Goal: Task Accomplishment & Management: Manage account settings

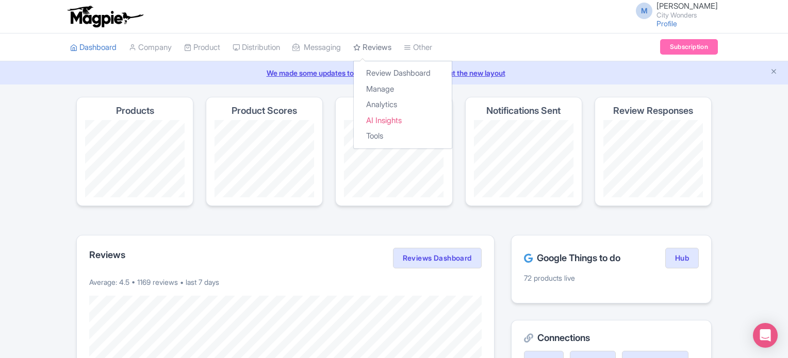
click at [383, 45] on link "Reviews" at bounding box center [372, 48] width 38 height 28
click at [391, 85] on link "Manage" at bounding box center [403, 89] width 98 height 16
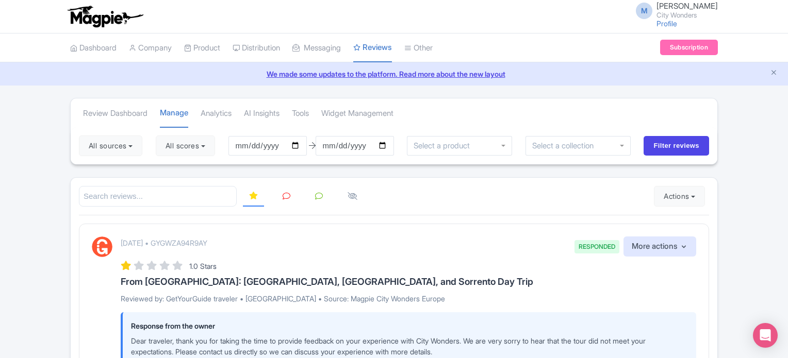
click at [320, 194] on icon at bounding box center [319, 196] width 8 height 8
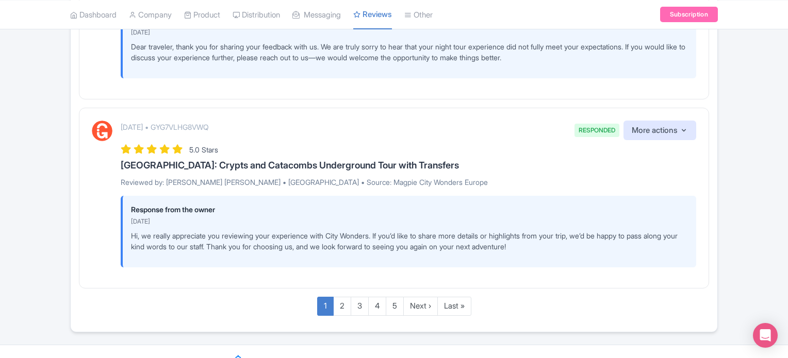
scroll to position [1973, 0]
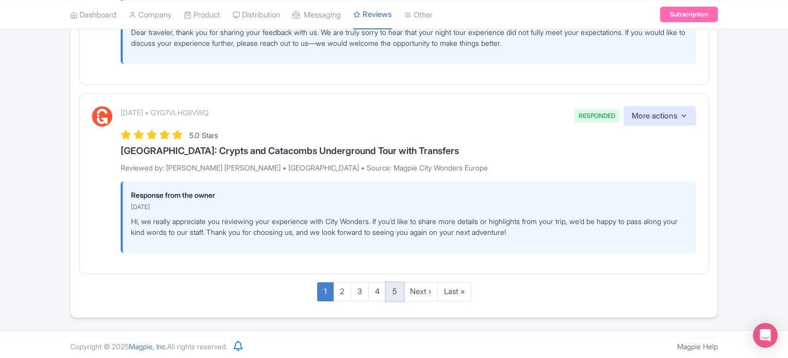
click at [397, 290] on link "5" at bounding box center [395, 291] width 18 height 19
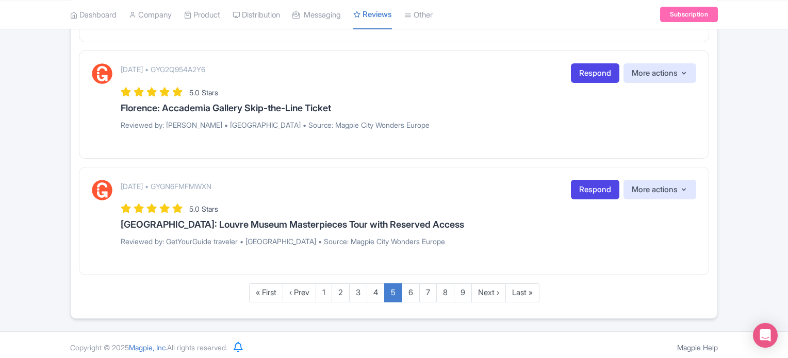
scroll to position [1193, 0]
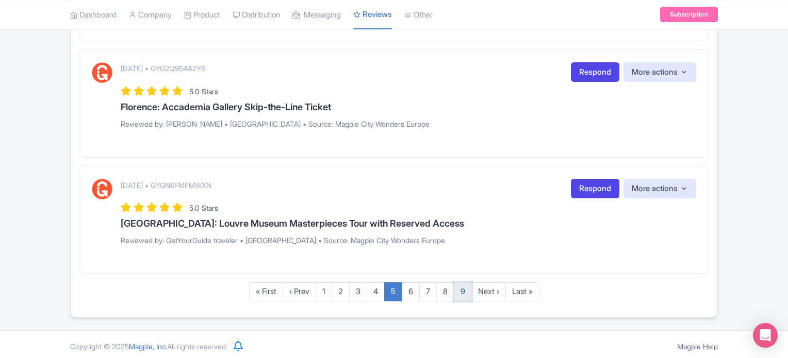
click at [460, 288] on link "9" at bounding box center [463, 291] width 18 height 19
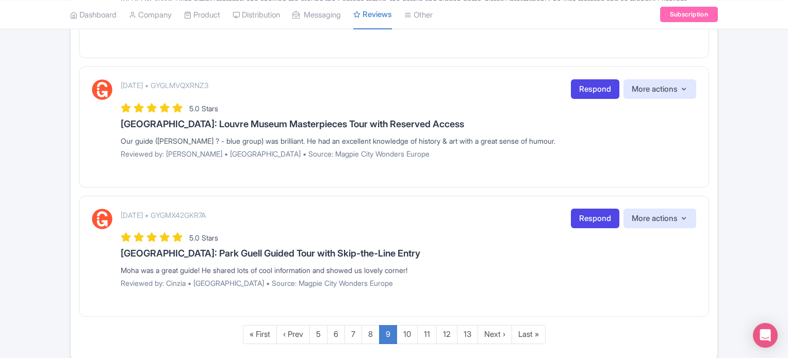
scroll to position [1266, 0]
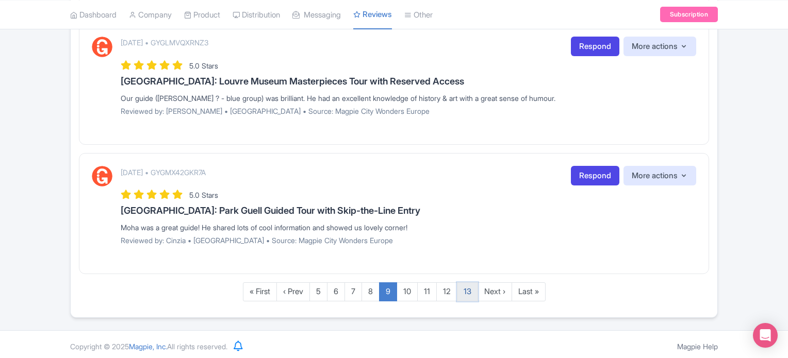
click at [470, 288] on link "13" at bounding box center [467, 291] width 21 height 19
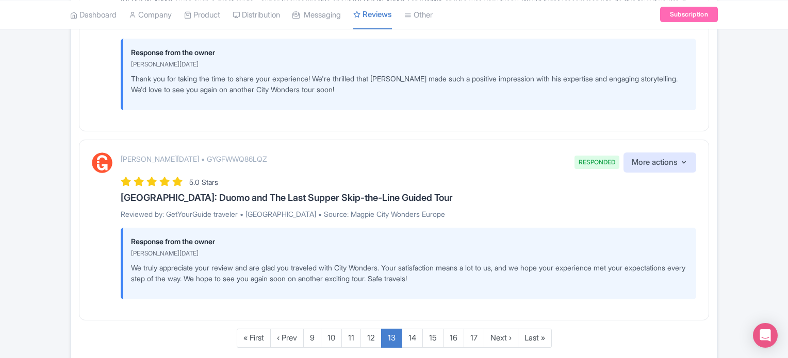
scroll to position [1917, 0]
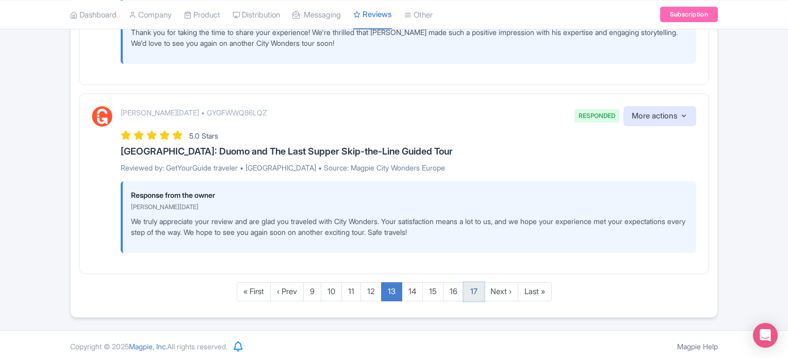
click at [474, 290] on link "17" at bounding box center [473, 291] width 21 height 19
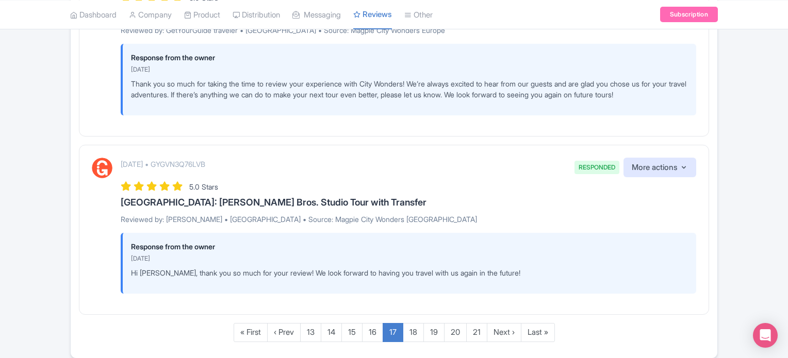
scroll to position [1931, 0]
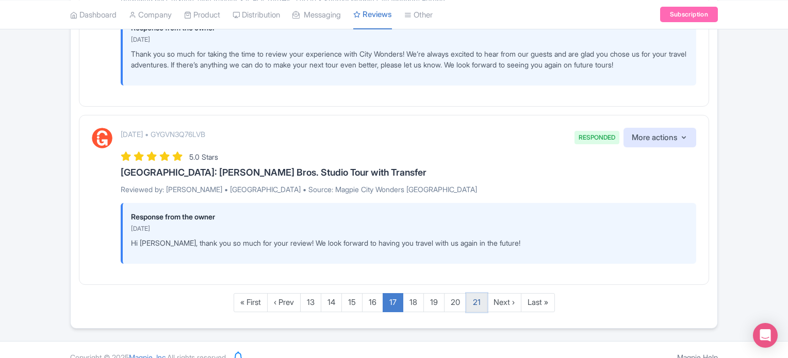
click at [473, 293] on link "21" at bounding box center [476, 302] width 21 height 19
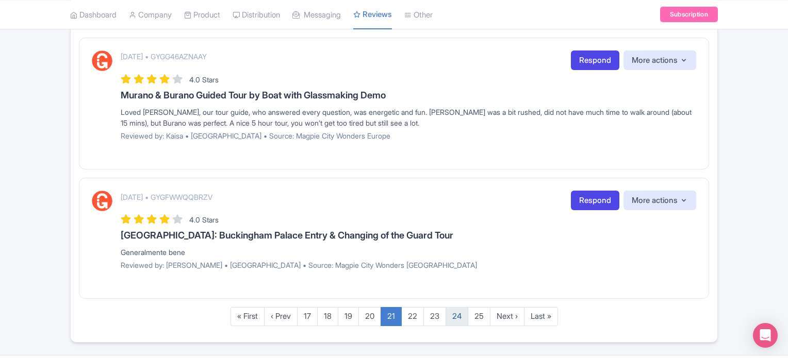
scroll to position [1255, 0]
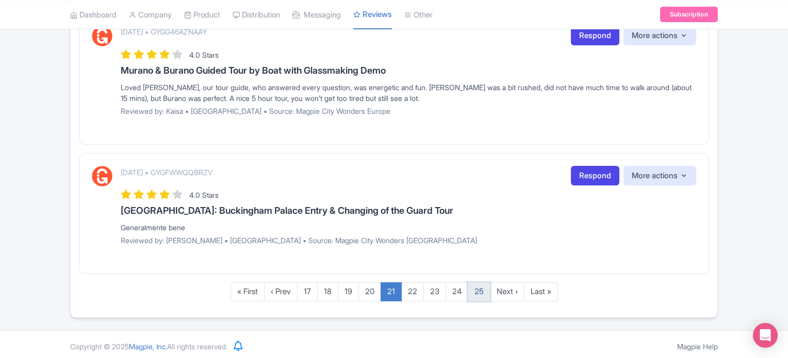
click at [478, 287] on link "25" at bounding box center [479, 291] width 23 height 19
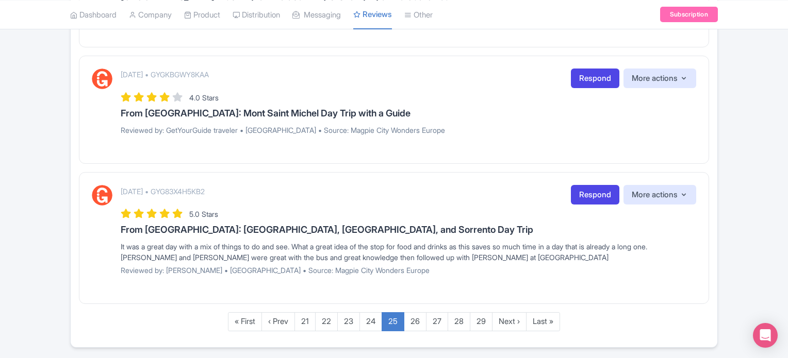
scroll to position [1393, 0]
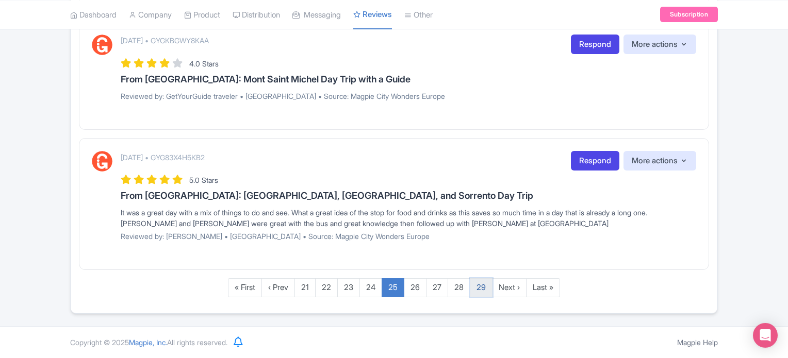
click at [483, 289] on link "29" at bounding box center [481, 287] width 23 height 19
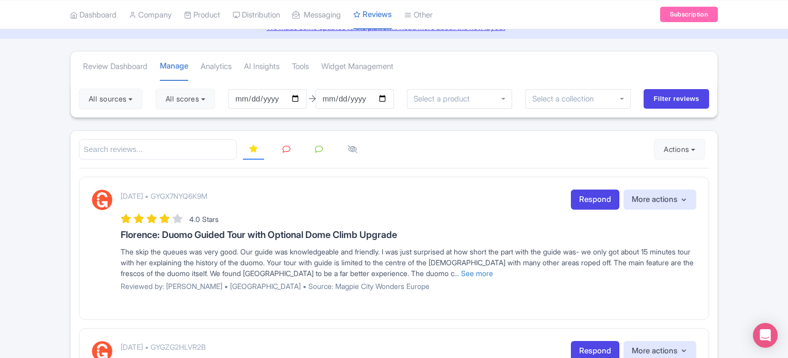
scroll to position [0, 0]
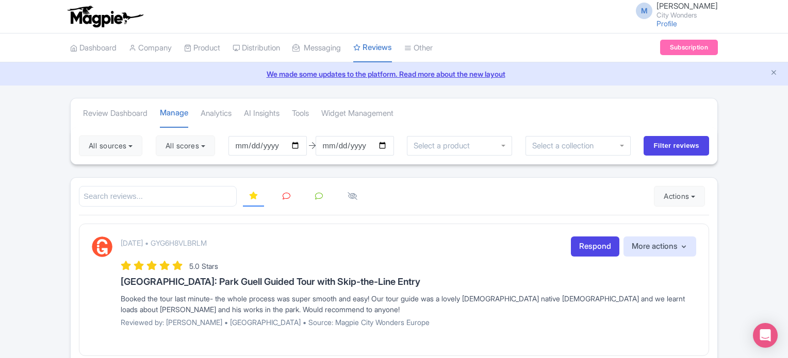
click at [318, 193] on icon at bounding box center [319, 196] width 8 height 8
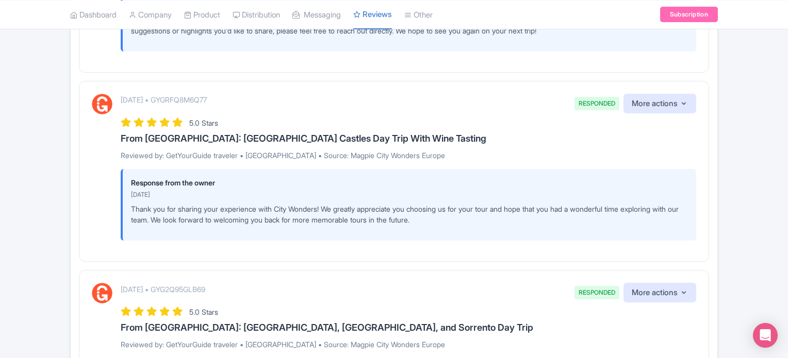
scroll to position [1917, 0]
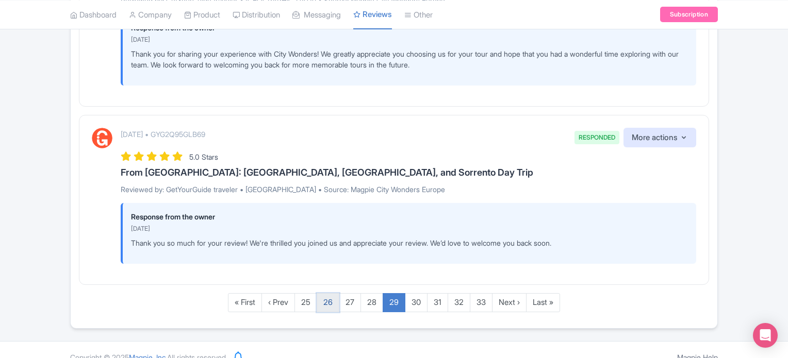
click at [333, 293] on link "26" at bounding box center [328, 302] width 23 height 19
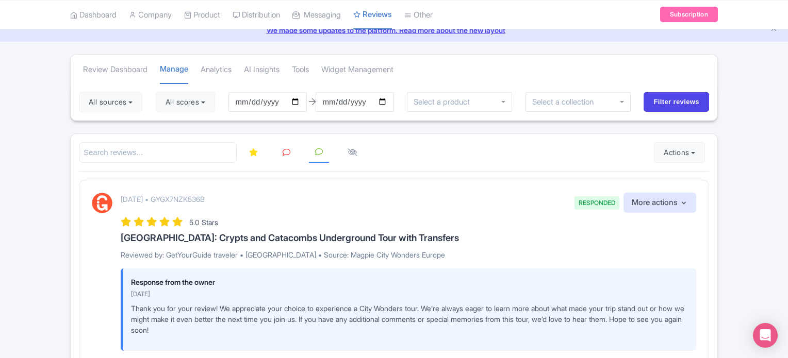
scroll to position [0, 0]
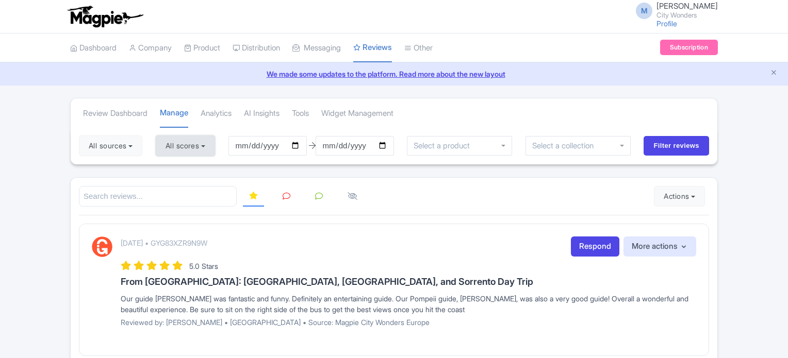
click at [199, 147] on button "All scores" at bounding box center [185, 146] width 59 height 21
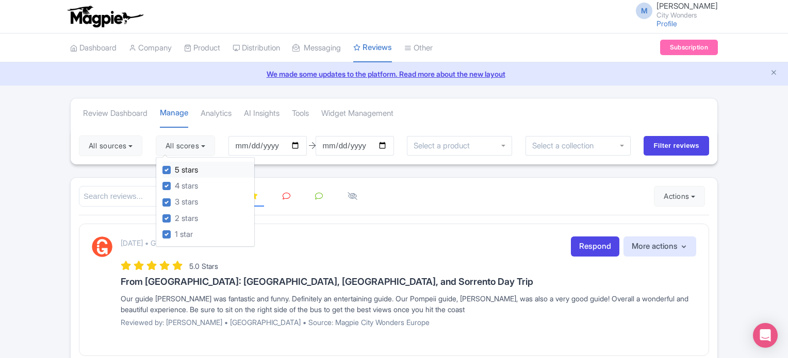
click at [175, 169] on label "5 stars" at bounding box center [186, 170] width 23 height 12
click at [175, 169] on input "5 stars" at bounding box center [178, 167] width 7 height 7
checkbox input "false"
click at [175, 182] on label "4 stars" at bounding box center [186, 186] width 23 height 12
click at [175, 182] on input "4 stars" at bounding box center [178, 183] width 7 height 7
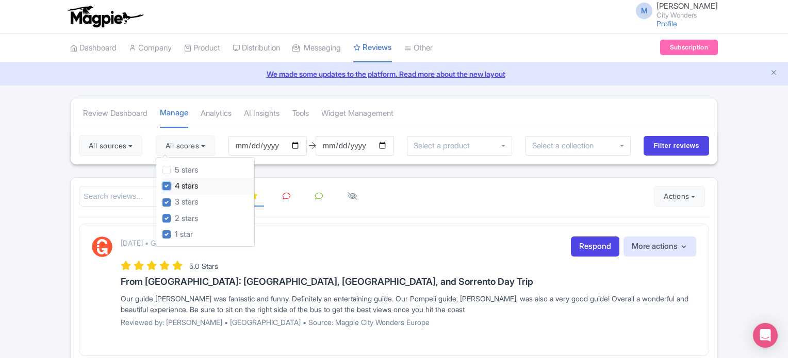
checkbox input "false"
click at [436, 199] on div at bounding box center [394, 196] width 630 height 21
click at [445, 191] on div at bounding box center [394, 196] width 630 height 21
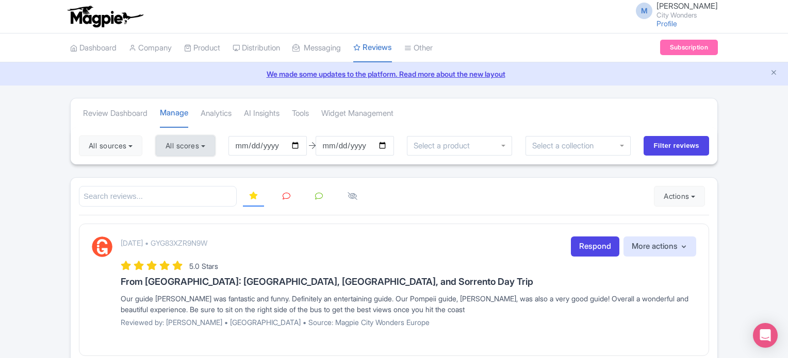
click at [190, 137] on button "All scores" at bounding box center [185, 146] width 59 height 21
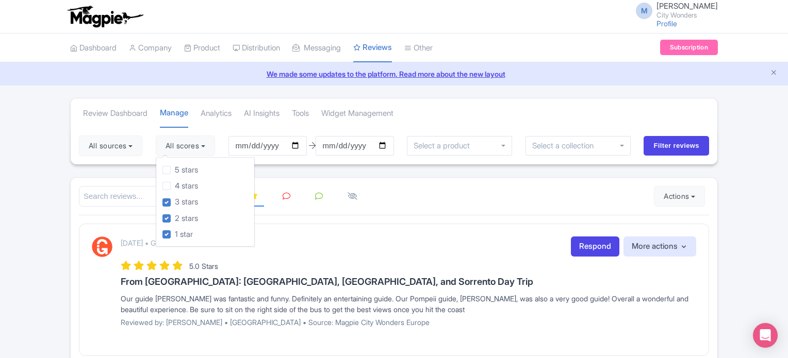
click at [448, 195] on div at bounding box center [394, 196] width 630 height 21
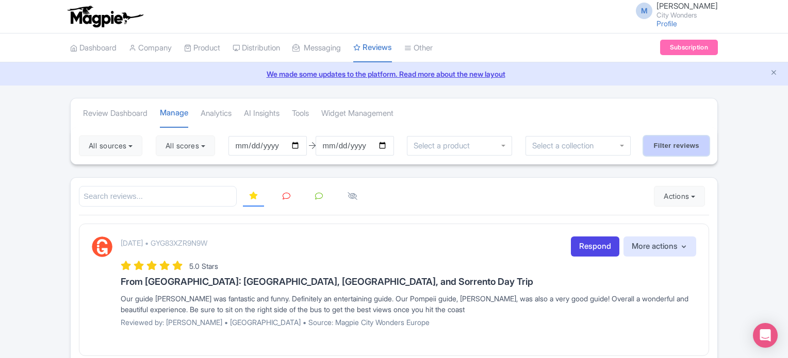
click at [681, 142] on input "Filter reviews" at bounding box center [675, 146] width 65 height 20
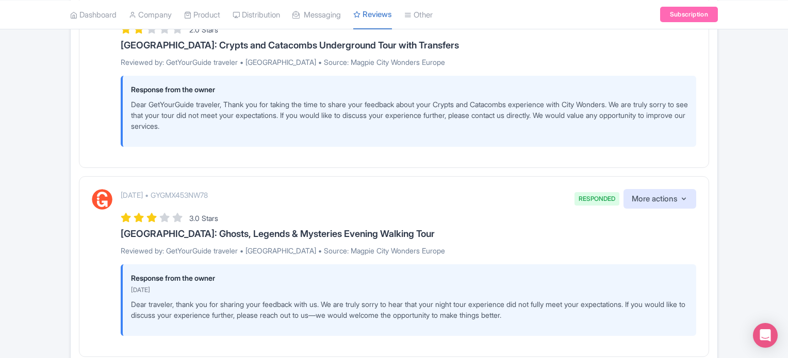
scroll to position [1973, 0]
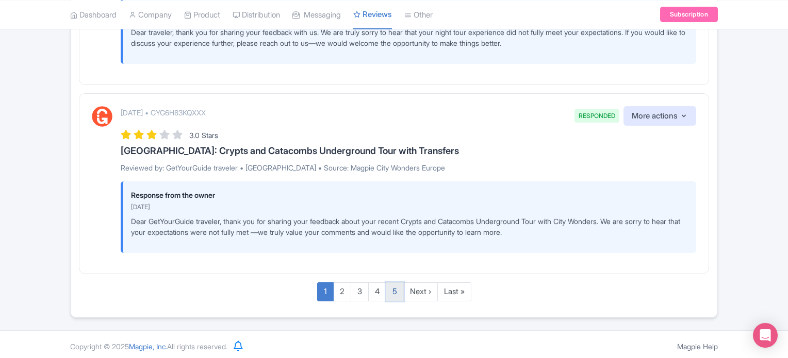
click at [388, 286] on link "5" at bounding box center [395, 291] width 18 height 19
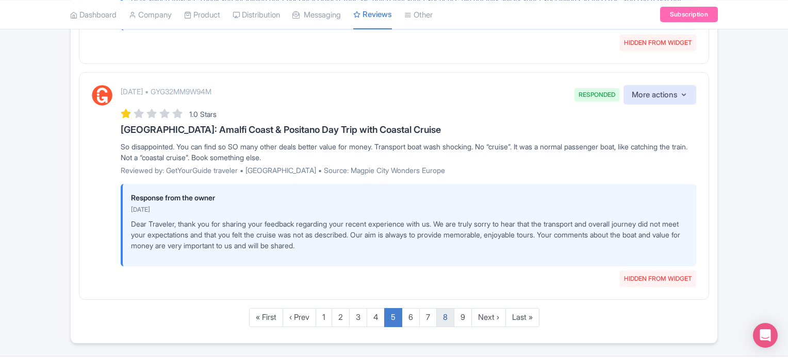
scroll to position [2138, 0]
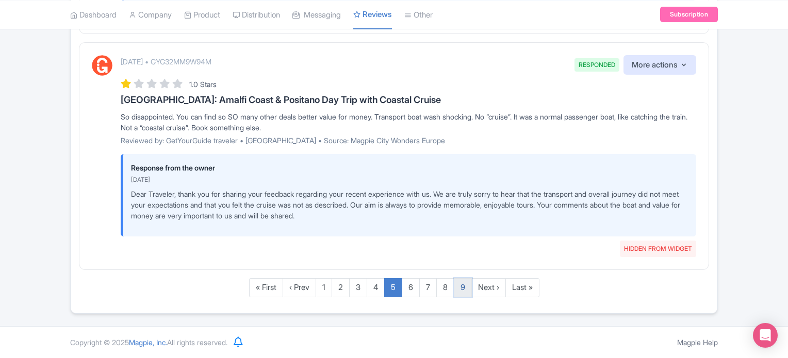
click at [458, 288] on link "9" at bounding box center [463, 287] width 18 height 19
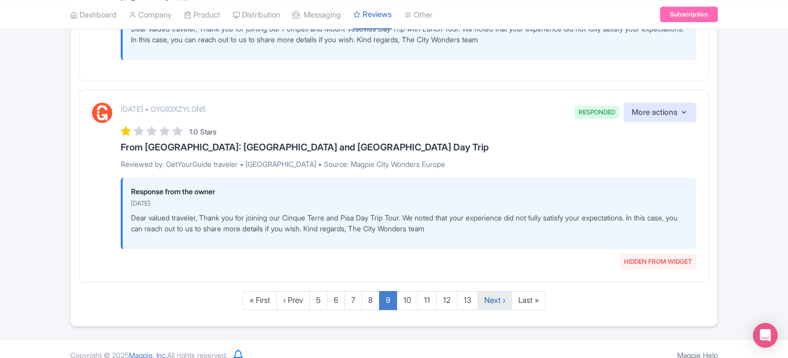
scroll to position [2124, 0]
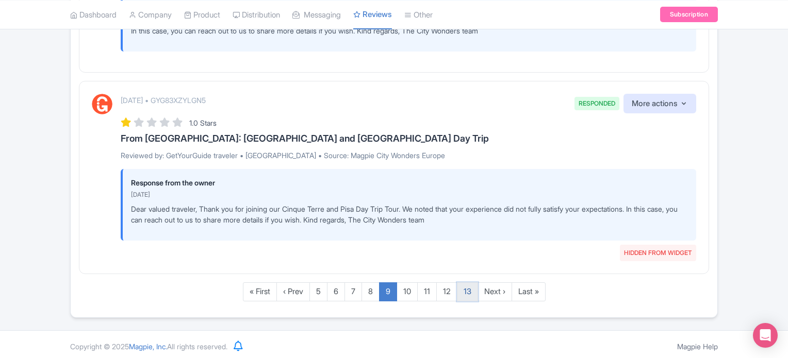
click at [467, 290] on link "13" at bounding box center [467, 291] width 21 height 19
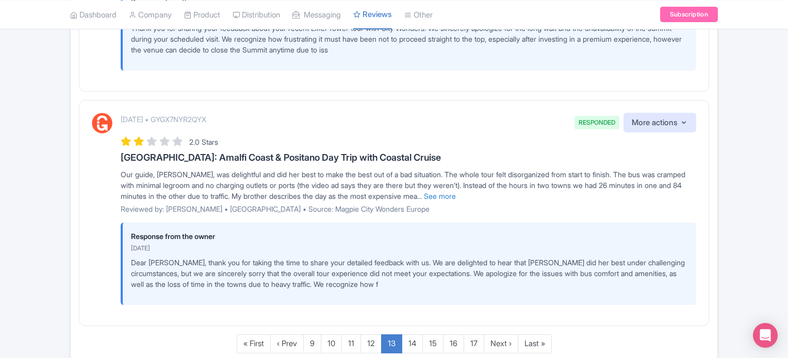
scroll to position [2137, 0]
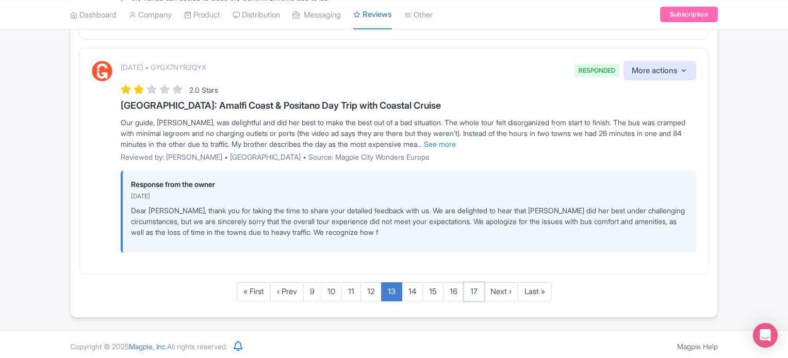
click at [471, 290] on link "17" at bounding box center [473, 291] width 21 height 19
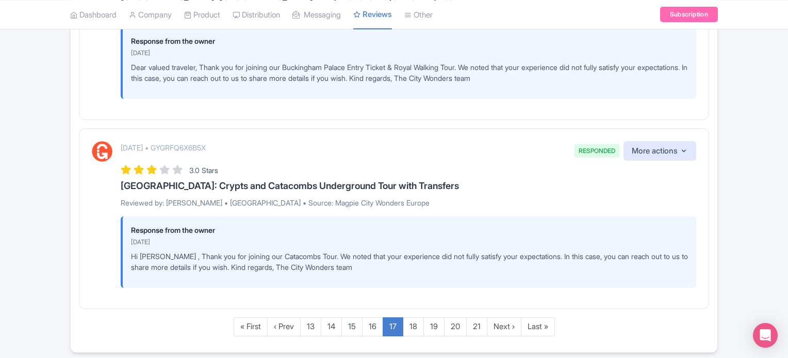
scroll to position [1995, 0]
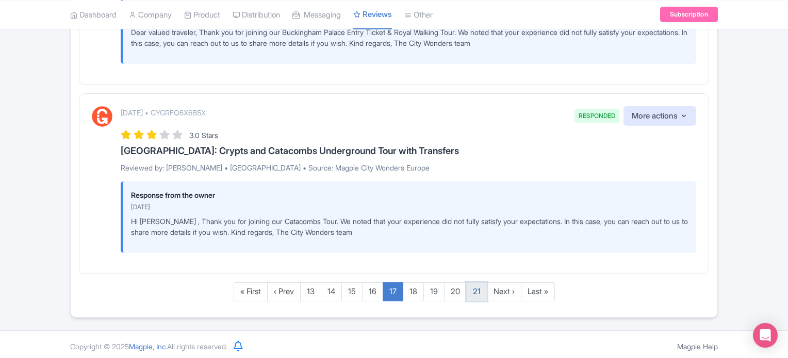
click at [476, 290] on link "21" at bounding box center [476, 291] width 21 height 19
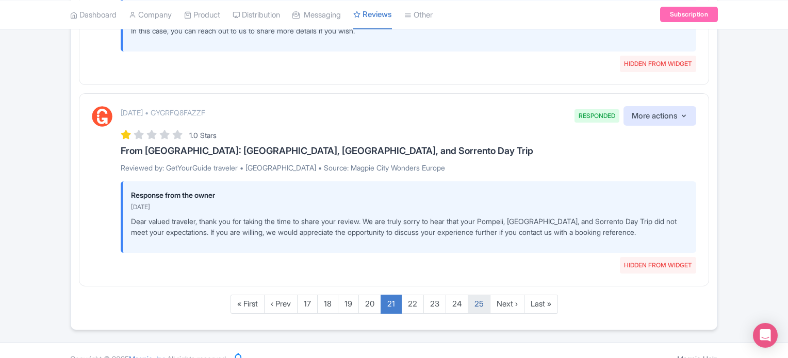
scroll to position [2078, 0]
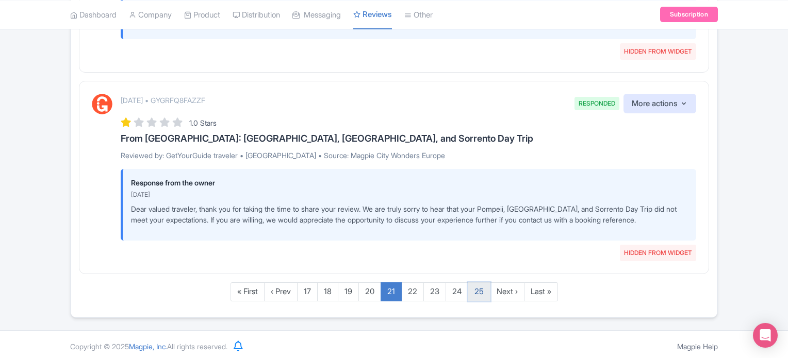
click at [475, 287] on link "25" at bounding box center [479, 291] width 23 height 19
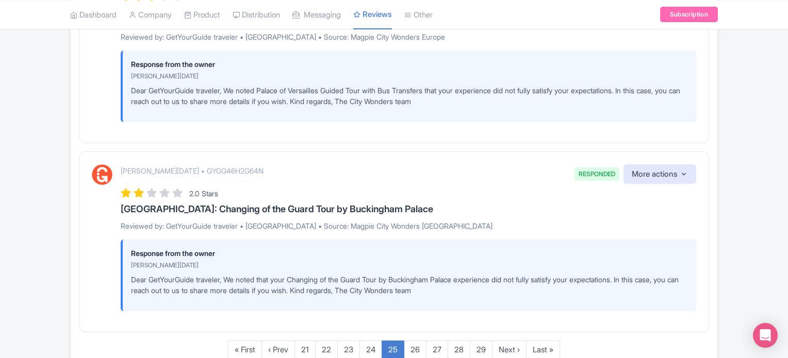
scroll to position [2013, 0]
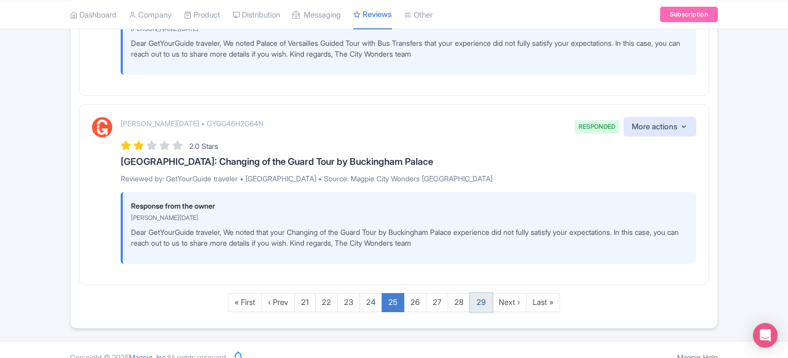
click at [477, 293] on link "29" at bounding box center [481, 302] width 23 height 19
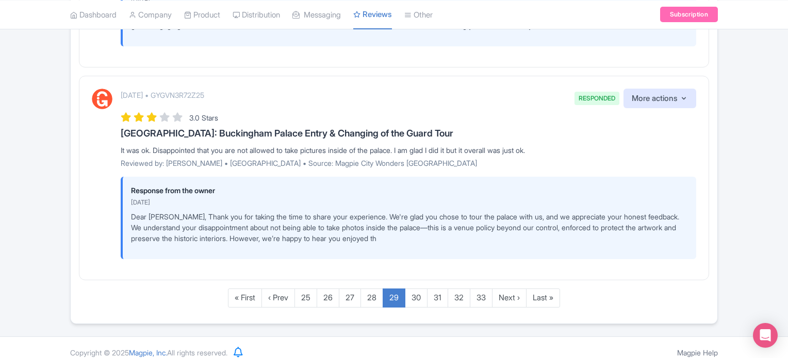
scroll to position [1975, 0]
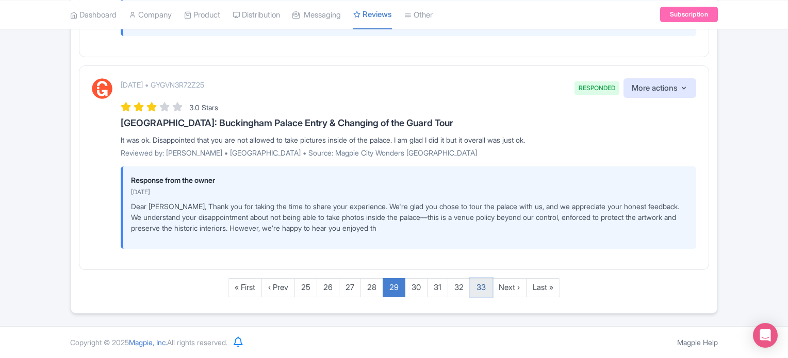
click at [485, 291] on link "33" at bounding box center [481, 287] width 23 height 19
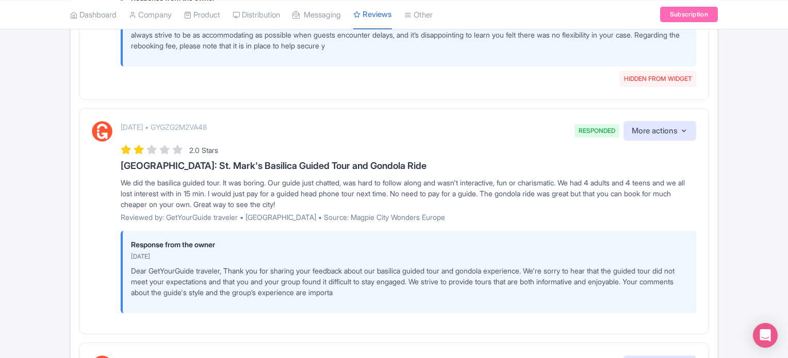
scroll to position [2171, 0]
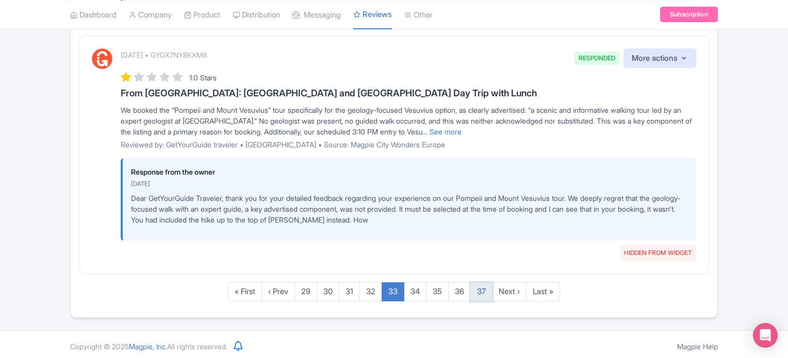
click at [475, 292] on link "37" at bounding box center [481, 291] width 22 height 19
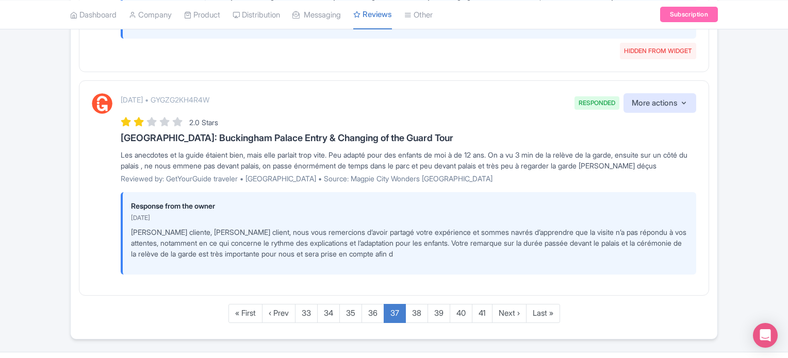
scroll to position [2009, 0]
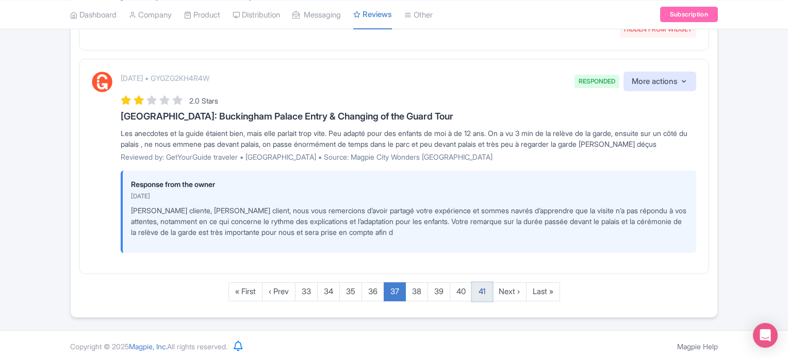
click at [484, 292] on link "41" at bounding box center [482, 291] width 21 height 19
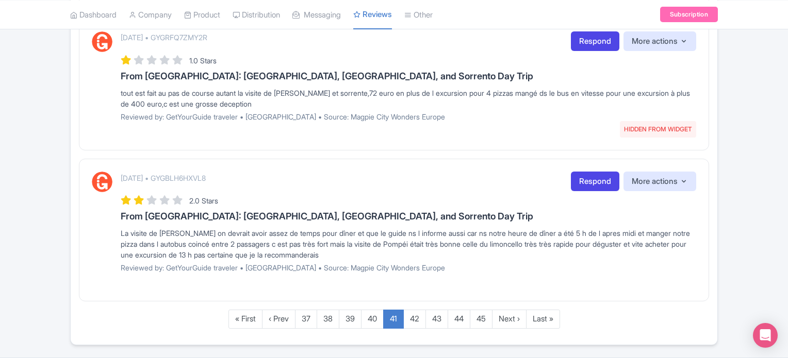
scroll to position [1306, 0]
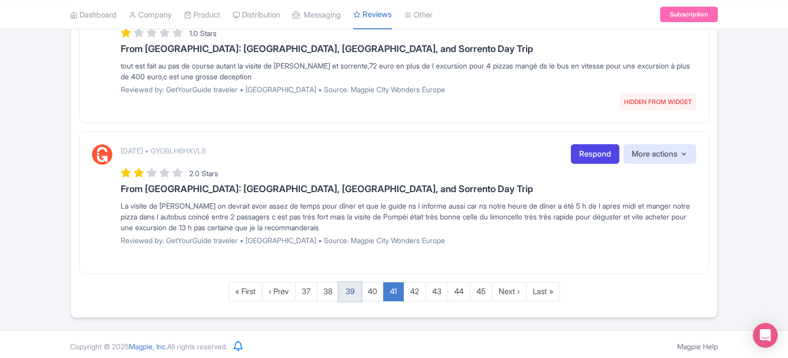
click at [351, 288] on link "39" at bounding box center [350, 291] width 23 height 19
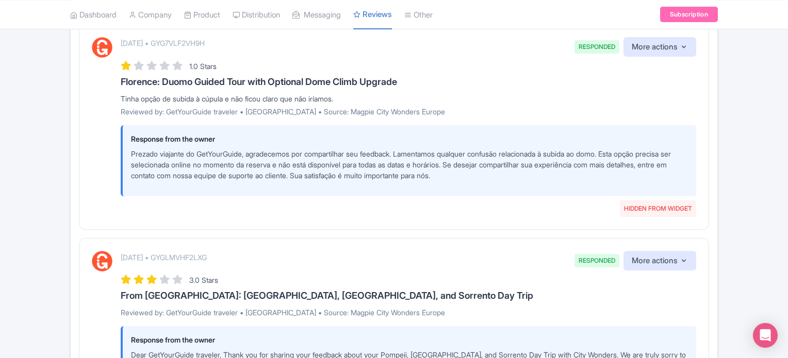
scroll to position [2030, 0]
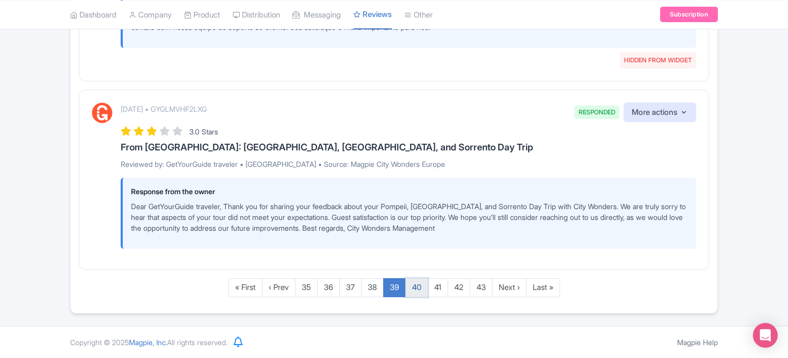
click at [419, 286] on link "40" at bounding box center [416, 287] width 23 height 19
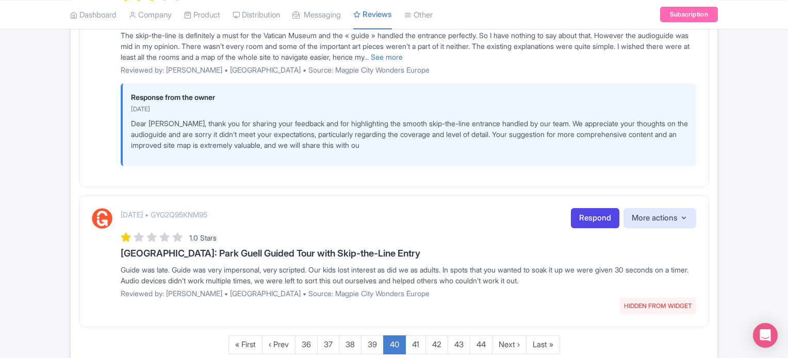
scroll to position [1831, 0]
